Goal: Task Accomplishment & Management: Use online tool/utility

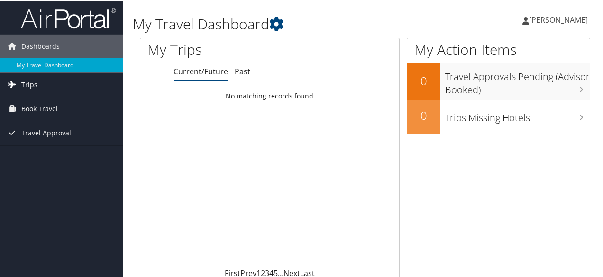
click at [25, 82] on span "Trips" at bounding box center [29, 84] width 16 height 24
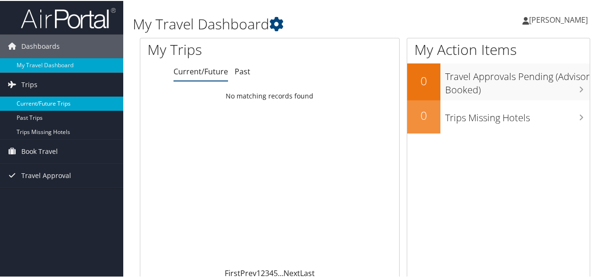
click at [26, 100] on link "Current/Future Trips" at bounding box center [61, 103] width 123 height 14
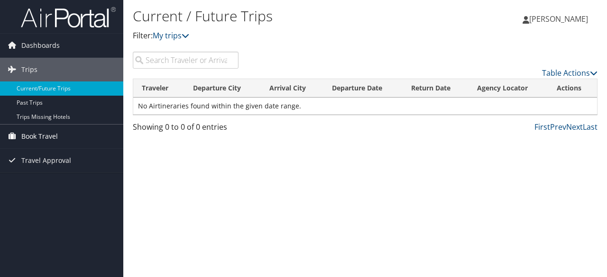
click at [85, 136] on link "Book Travel" at bounding box center [61, 137] width 123 height 24
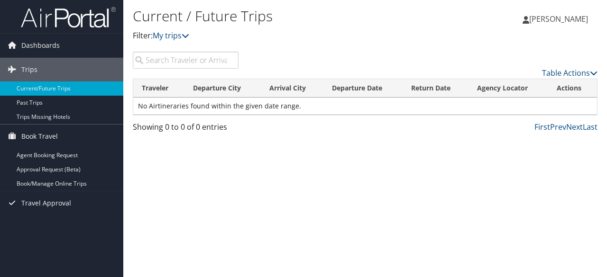
click at [556, 18] on span "[PERSON_NAME]" at bounding box center [558, 19] width 59 height 10
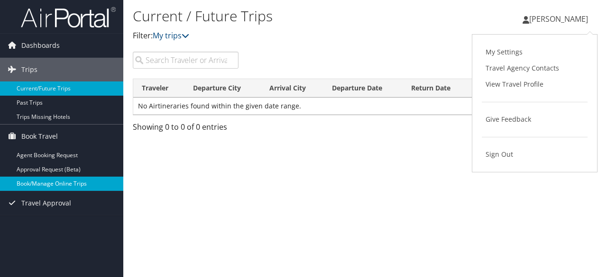
click at [82, 186] on link "Book/Manage Online Trips" at bounding box center [61, 184] width 123 height 14
